Goal: Find specific page/section: Find specific page/section

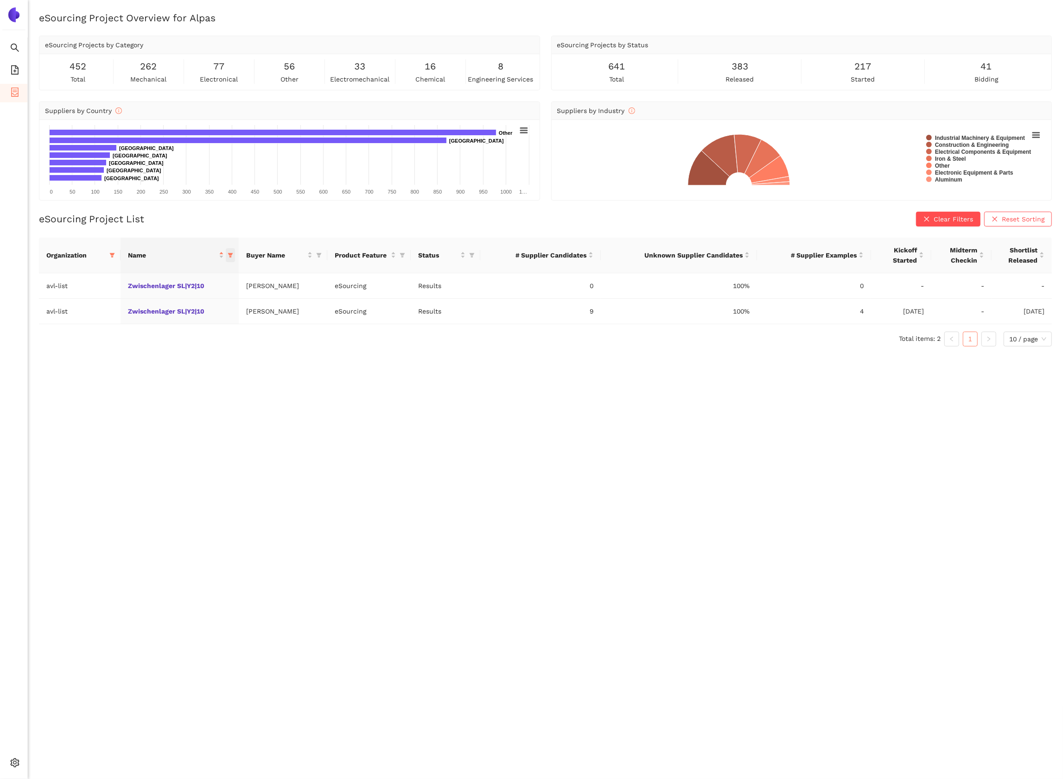
click at [228, 256] on icon "filter" at bounding box center [231, 256] width 6 height 6
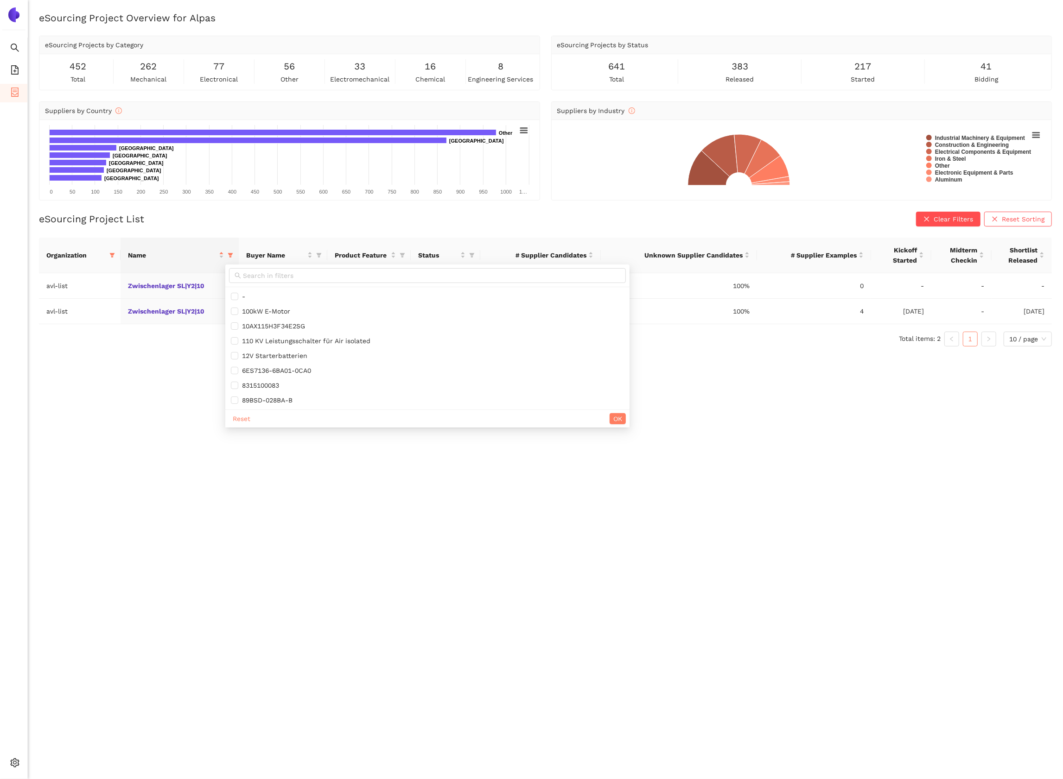
click at [242, 426] on div "Reset OK" at bounding box center [427, 419] width 404 height 18
click at [242, 420] on span "Reset" at bounding box center [242, 419] width 18 height 10
checkbox input "false"
click at [622, 417] on span "OK" at bounding box center [617, 419] width 9 height 10
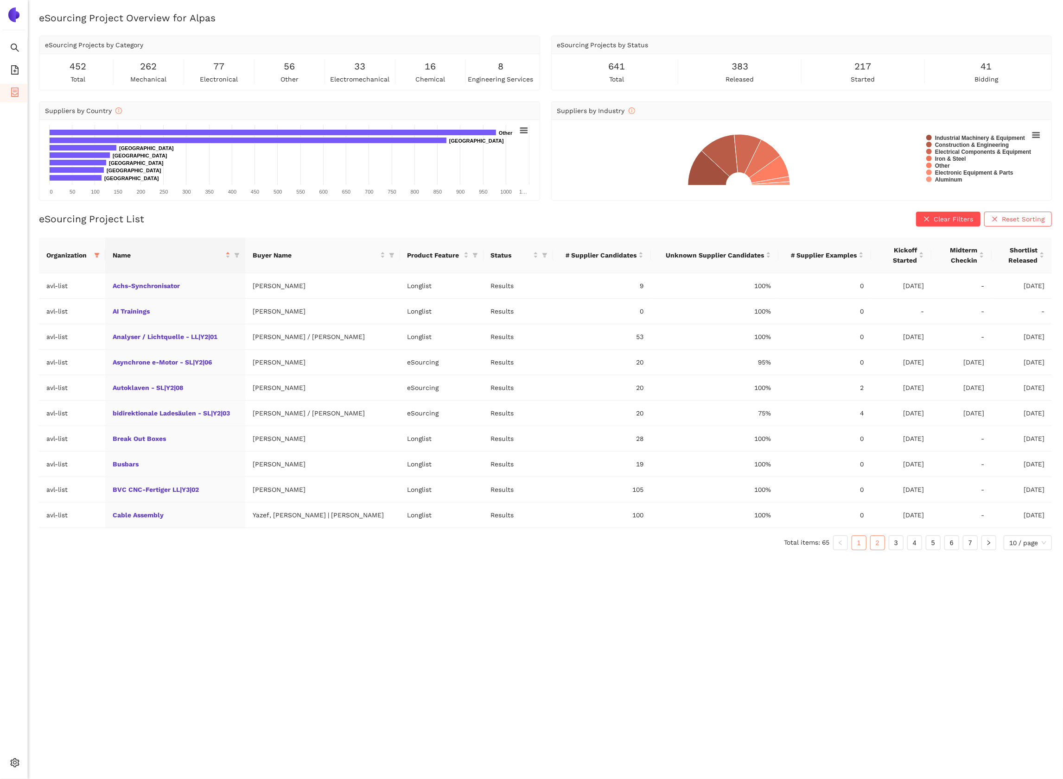
click at [881, 547] on link "2" at bounding box center [877, 543] width 14 height 14
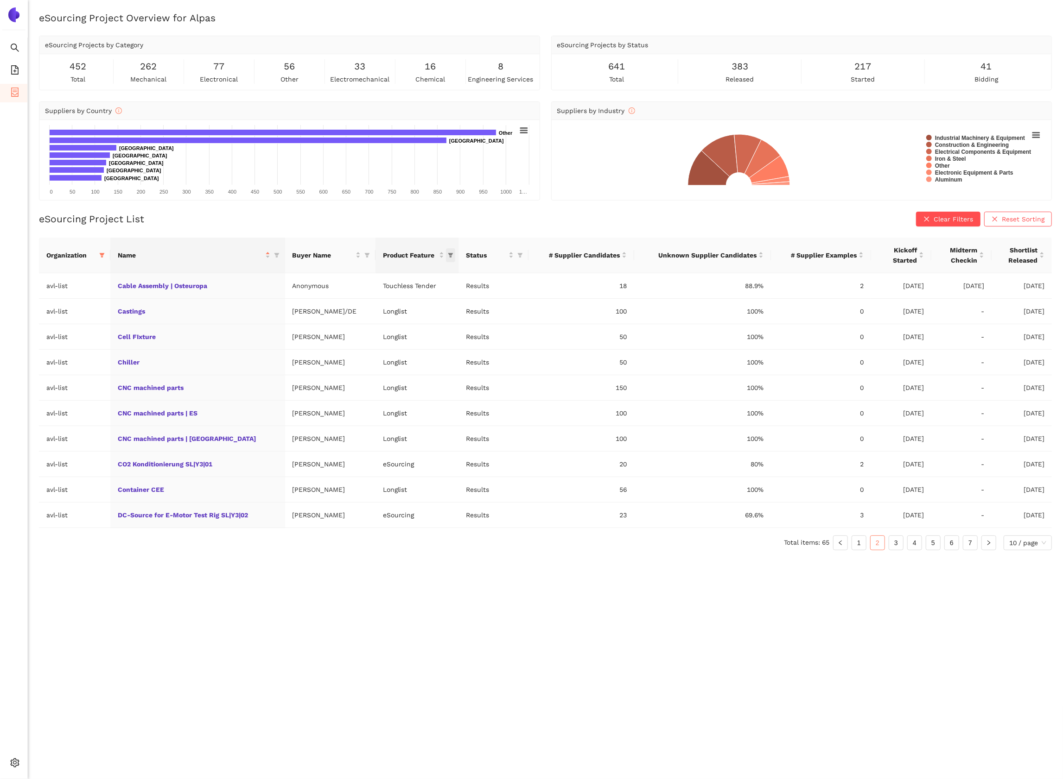
click at [453, 256] on icon "filter" at bounding box center [450, 255] width 5 height 5
click at [429, 326] on span "eSourcing" at bounding box center [416, 326] width 81 height 10
checkbox input "true"
click at [450, 349] on span "OK" at bounding box center [450, 345] width 9 height 10
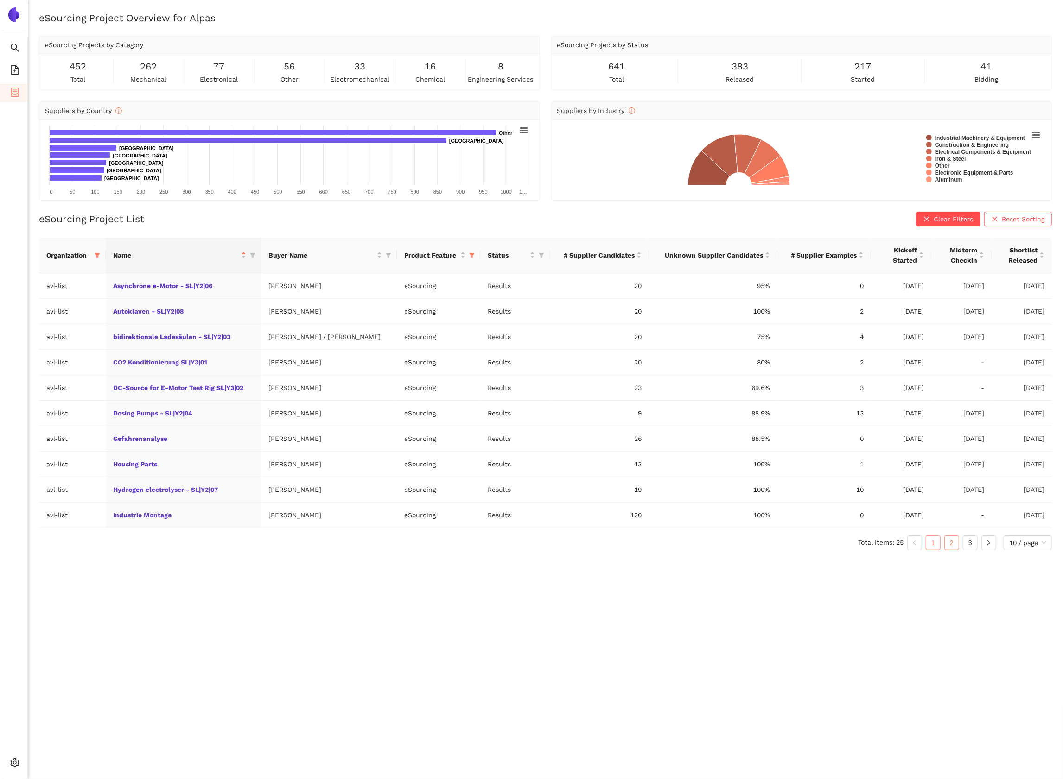
click at [954, 543] on link "2" at bounding box center [951, 543] width 14 height 14
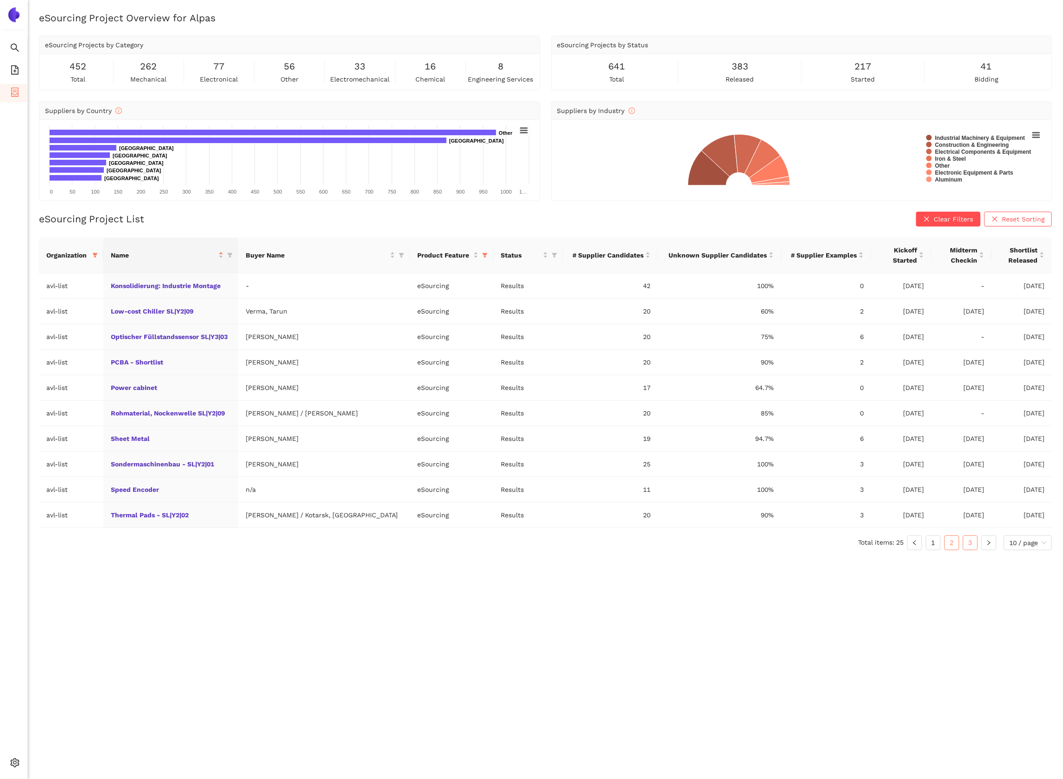
click at [969, 545] on link "3" at bounding box center [970, 543] width 14 height 14
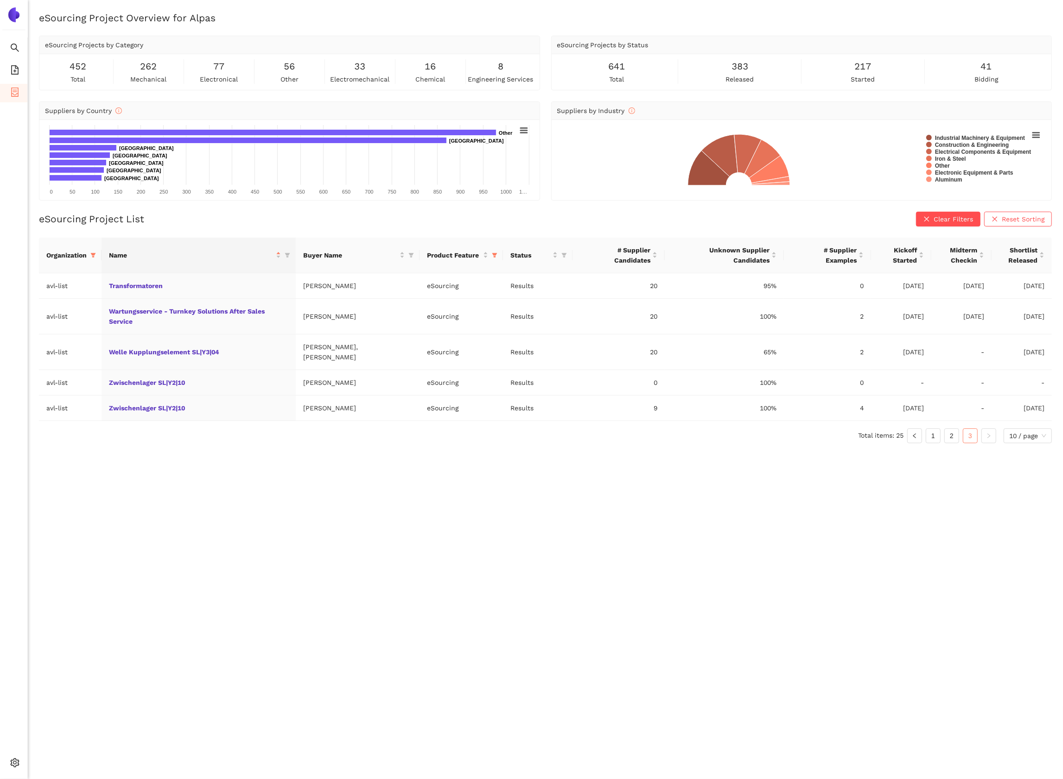
click at [923, 429] on ul "Total items: 25 1 2 3 10 / page" at bounding box center [545, 436] width 1012 height 15
click at [930, 429] on link "1" at bounding box center [933, 436] width 14 height 14
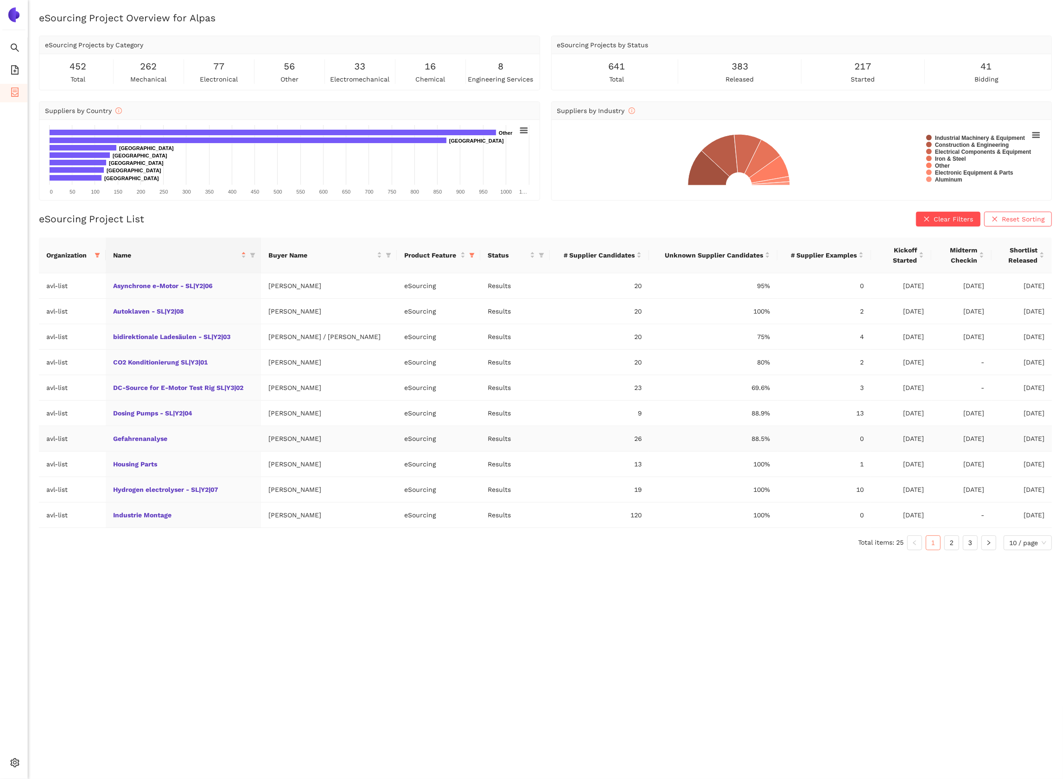
click at [239, 445] on td "Gefahrenanalyse" at bounding box center [183, 438] width 155 height 25
copy link "Gefahrenanalyse"
